Goal: Navigation & Orientation: Find specific page/section

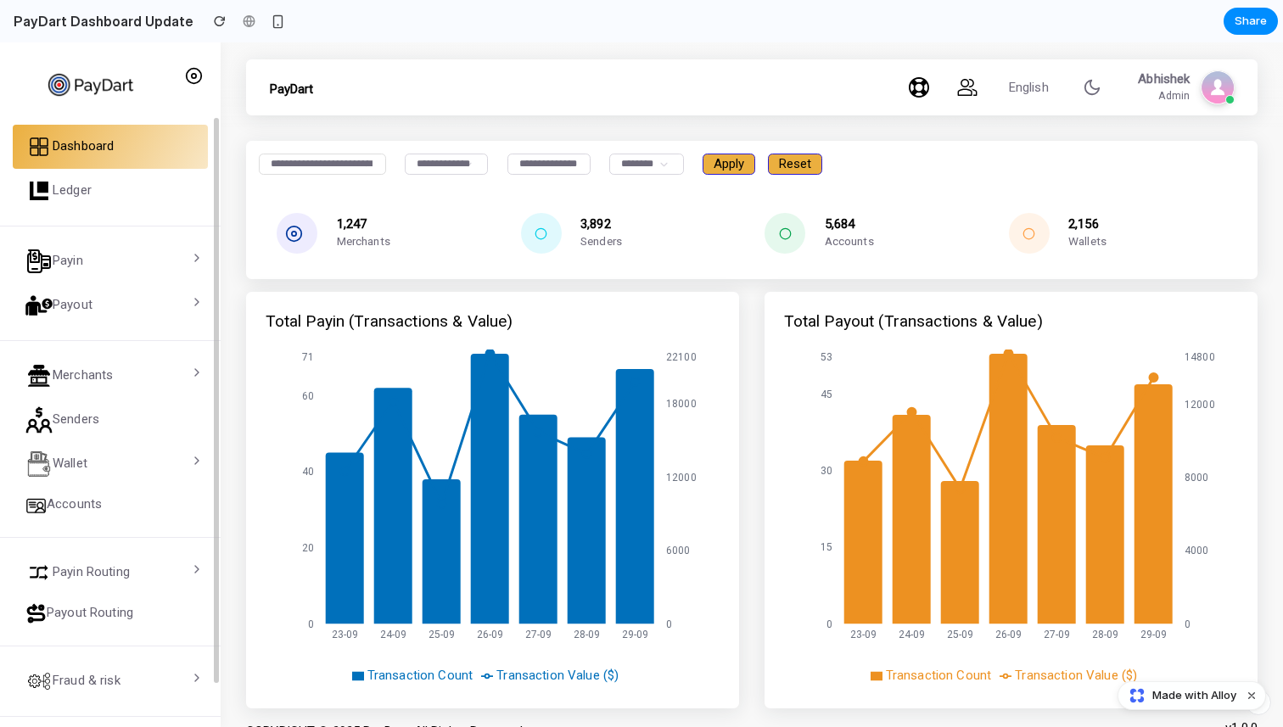
click at [67, 199] on span "Ledger" at bounding box center [72, 191] width 39 height 19
click at [73, 186] on span "Ledger" at bounding box center [72, 191] width 39 height 19
